Goal: Information Seeking & Learning: Learn about a topic

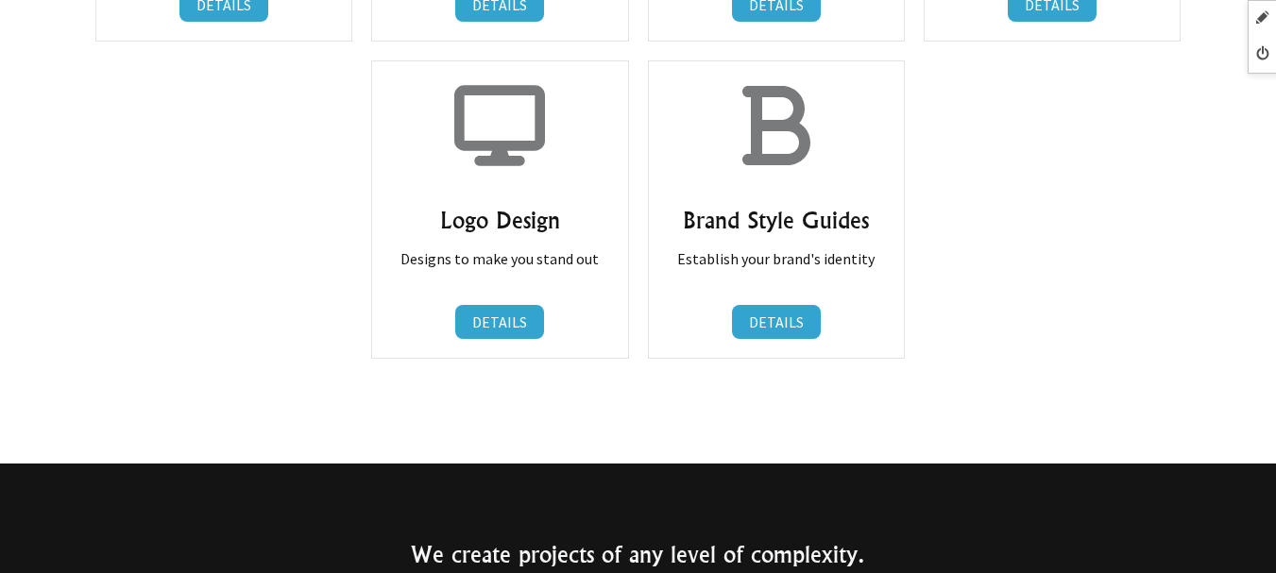
scroll to position [1417, 0]
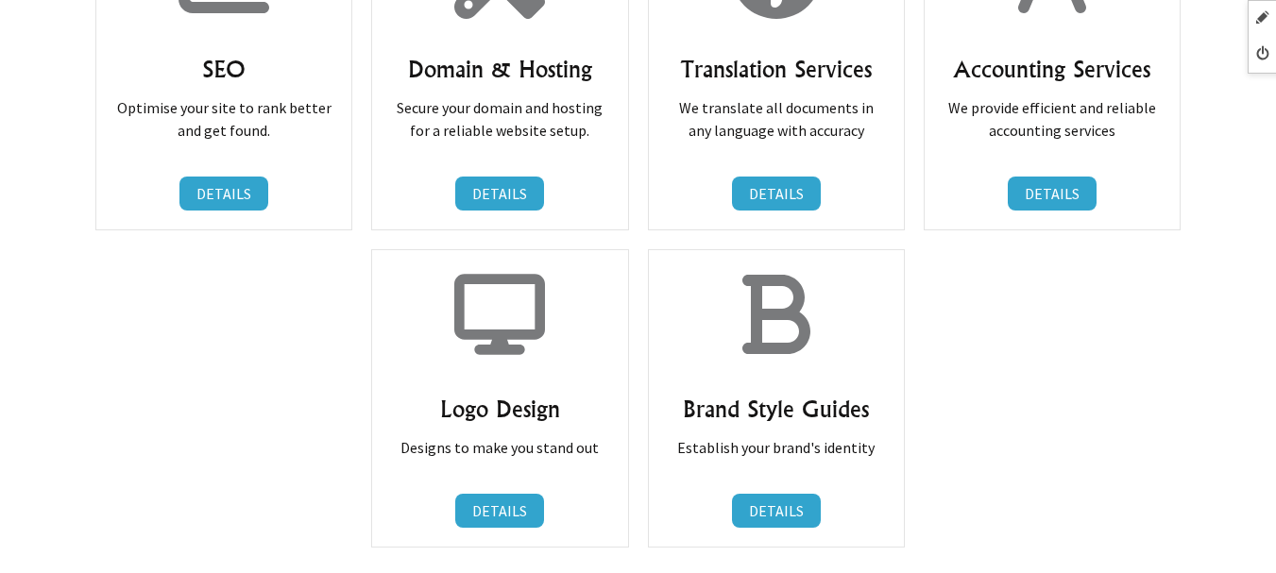
click at [400, 265] on div "Logo Design Designs to make you stand out DETAILS DETAILS" at bounding box center [499, 398] width 257 height 299
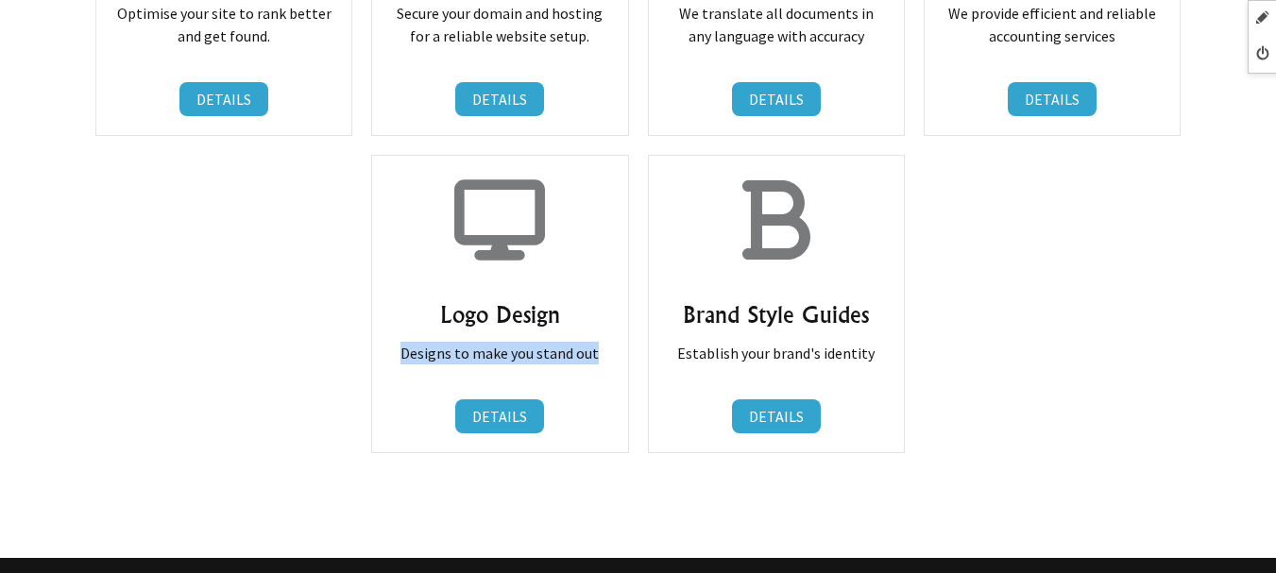
drag, startPoint x: 400, startPoint y: 356, endPoint x: 616, endPoint y: 364, distance: 216.5
click at [616, 364] on div "Logo Design Designs to make you stand out DETAILS DETAILS" at bounding box center [499, 304] width 257 height 299
copy p "Designs to make you stand out"
click at [865, 304] on h3 "Brand Style Guides" at bounding box center [776, 314] width 217 height 30
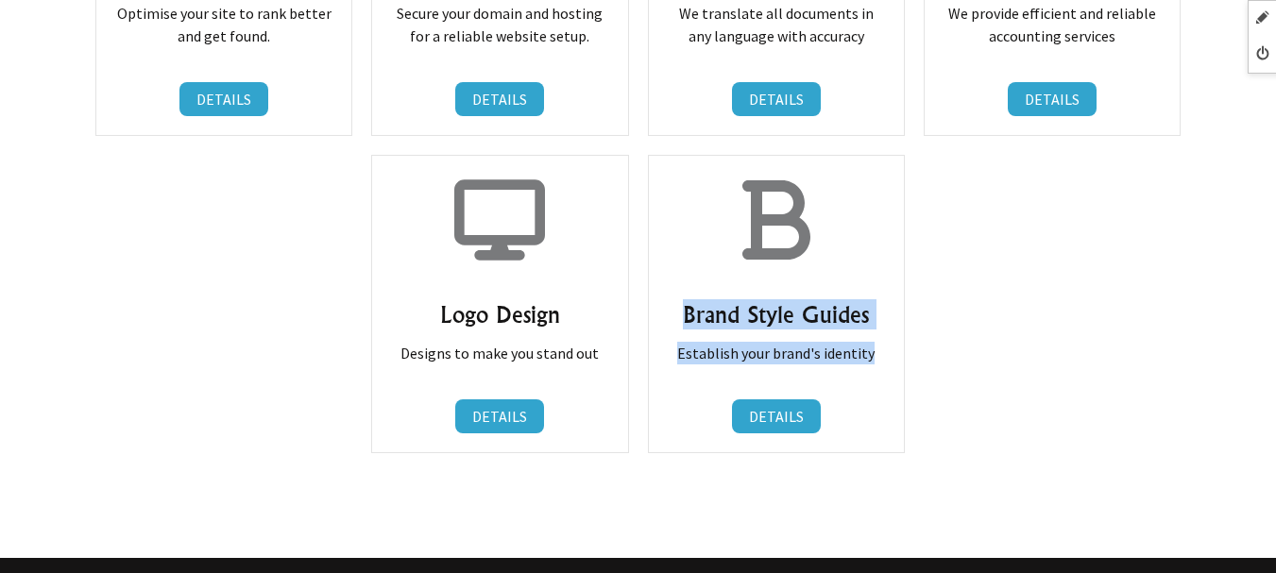
drag, startPoint x: 680, startPoint y: 304, endPoint x: 877, endPoint y: 356, distance: 203.3
click at [877, 356] on div "Brand Style Guides Establish your brand's identity DETAILS DETAILS" at bounding box center [776, 304] width 257 height 299
copy div "Brand Style Guides Establish your brand's identity"
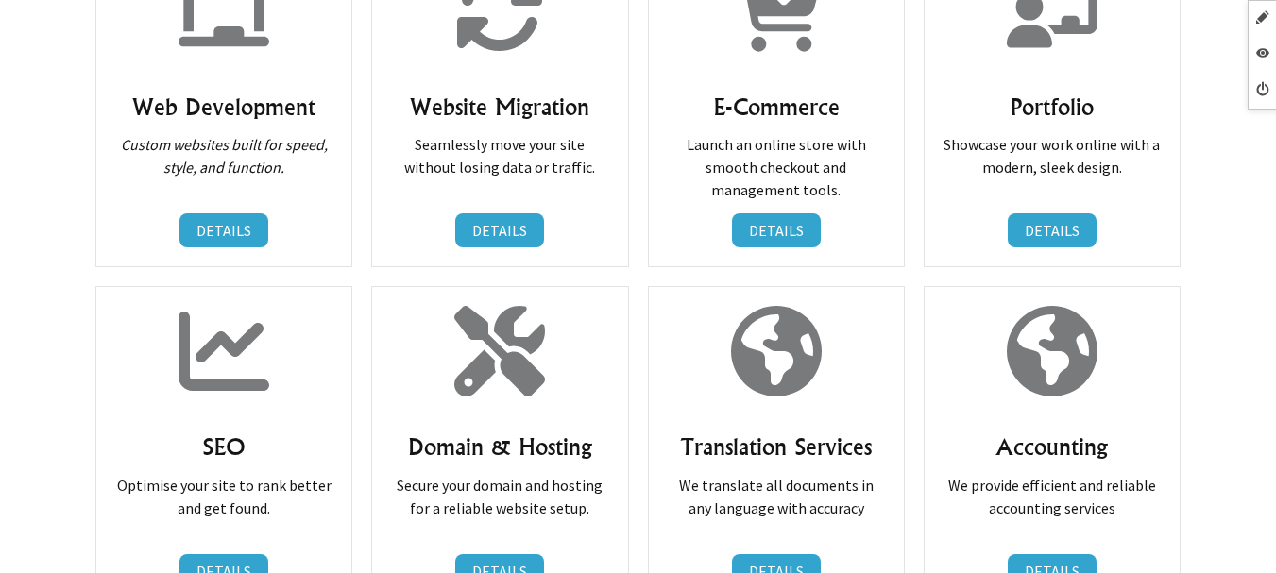
scroll to position [1512, 0]
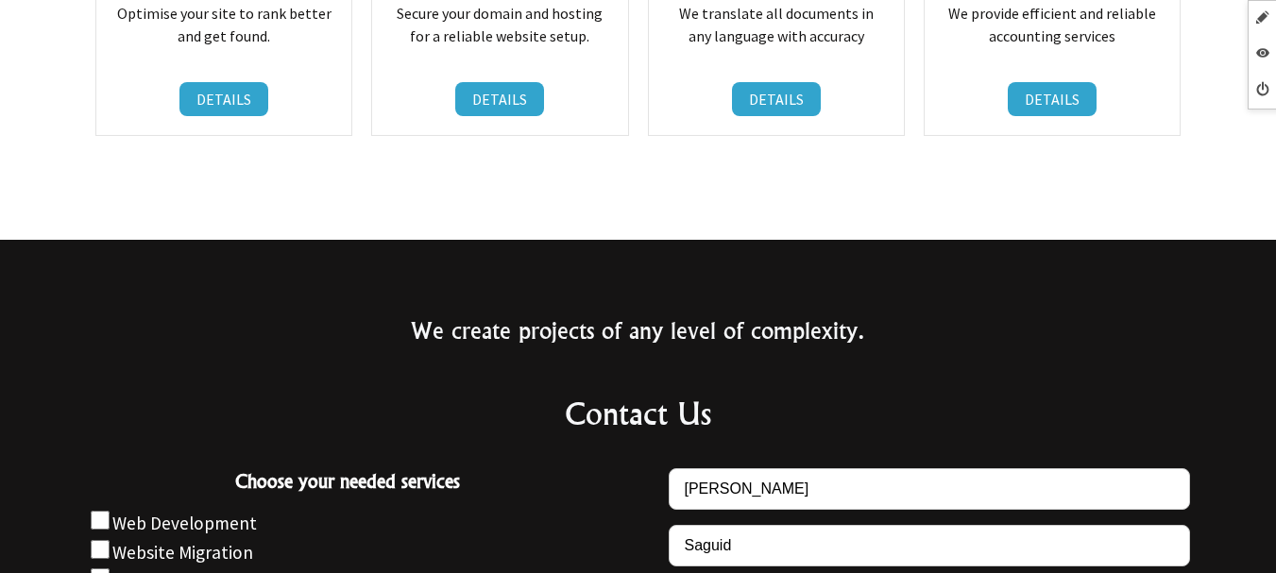
click at [706, 166] on p at bounding box center [638, 156] width 1119 height 23
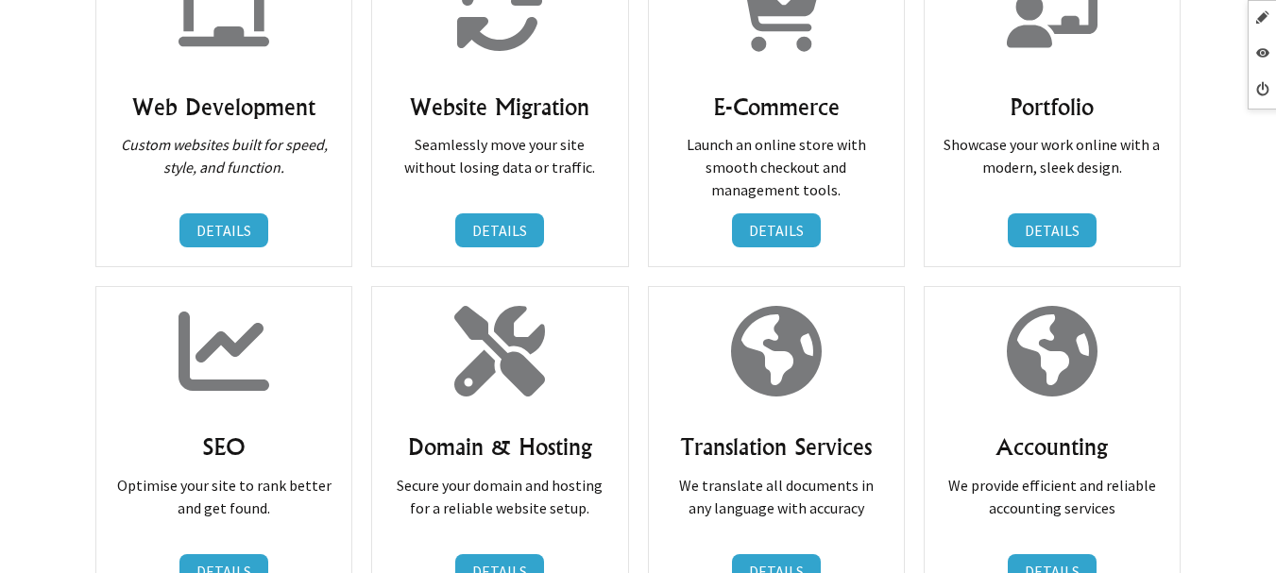
scroll to position [1323, 0]
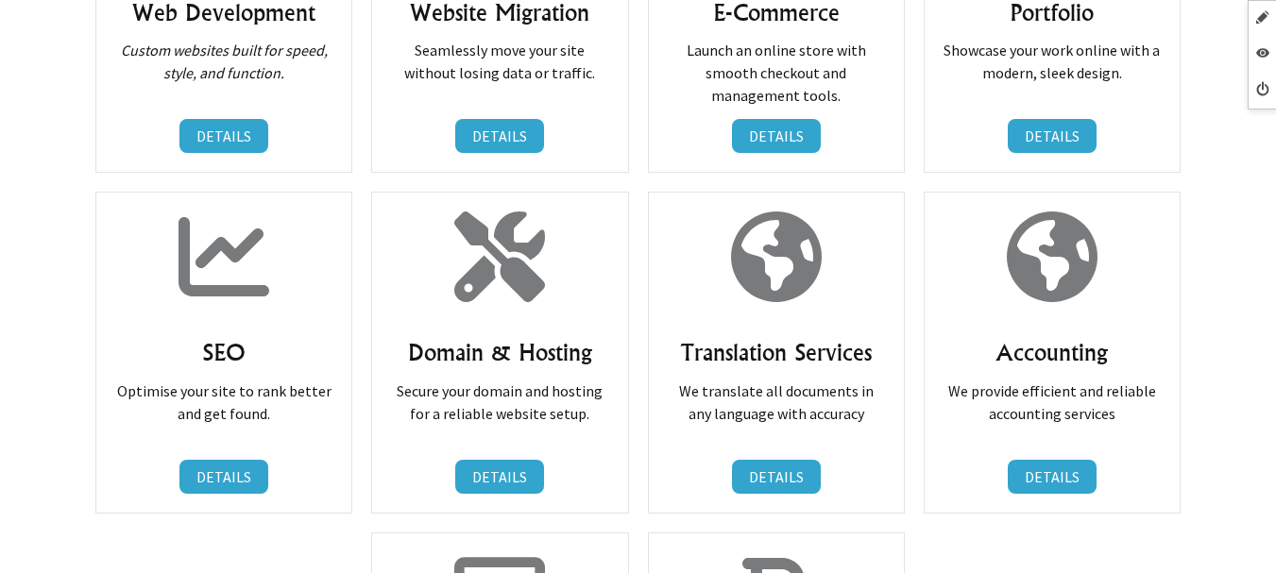
scroll to position [1323, 0]
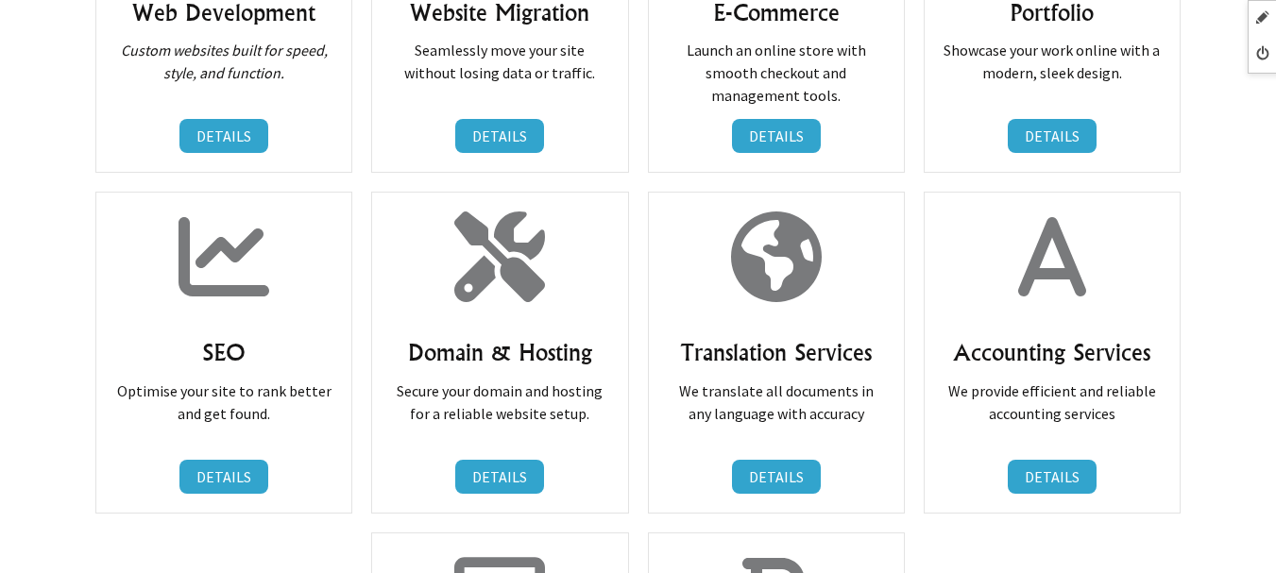
scroll to position [1417, 0]
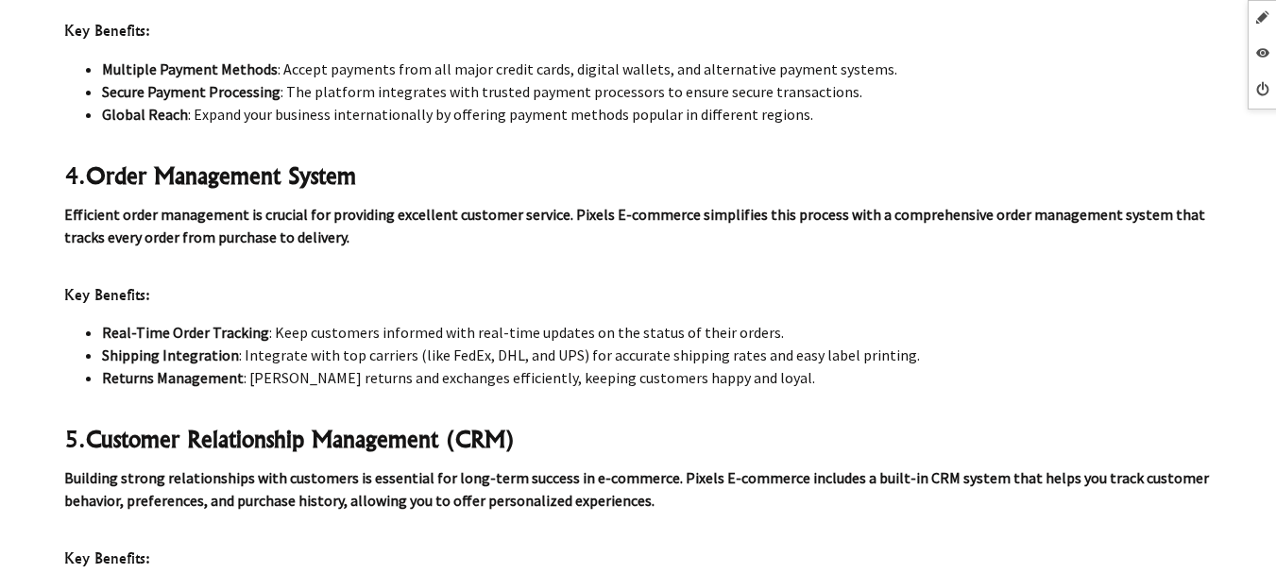
scroll to position [3928, 0]
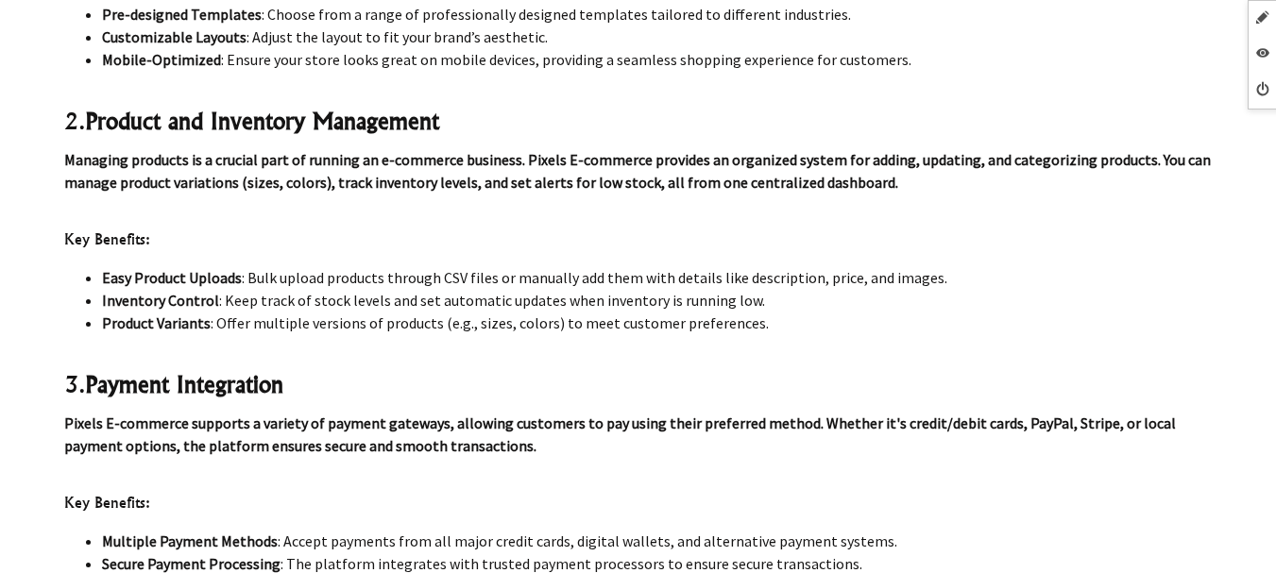
click at [909, 67] on li "Mobile-Optimized : Ensure your store looks great on mobile devices, providing a…" at bounding box center [657, 59] width 1111 height 23
